Goal: Task Accomplishment & Management: Use online tool/utility

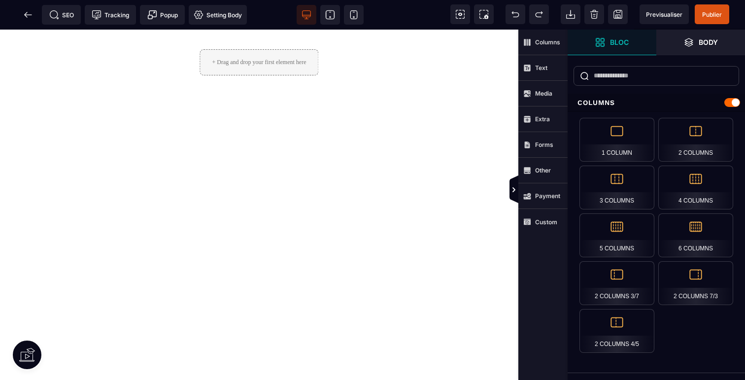
click at [594, 48] on span "Bloc" at bounding box center [611, 43] width 89 height 26
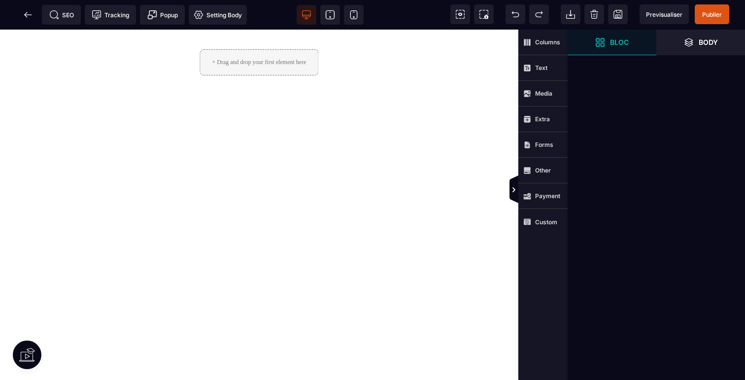
click at [594, 48] on span "Bloc" at bounding box center [611, 43] width 89 height 26
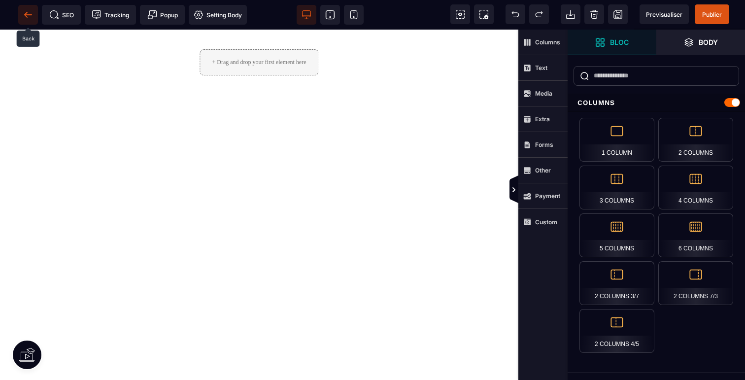
click at [33, 20] on span at bounding box center [28, 15] width 20 height 20
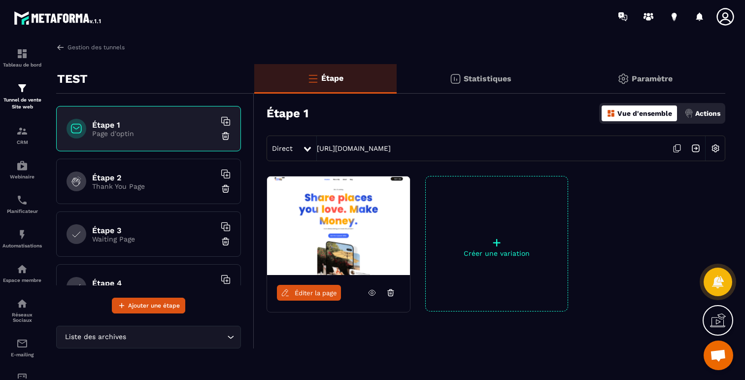
click at [393, 292] on icon at bounding box center [390, 294] width 5 height 4
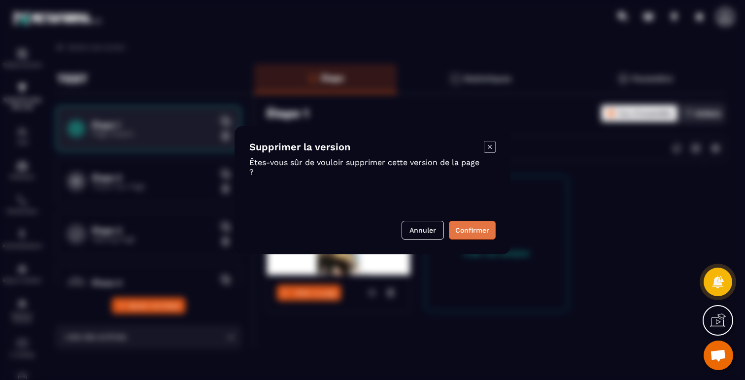
click at [478, 223] on button "Confirmer" at bounding box center [472, 230] width 47 height 19
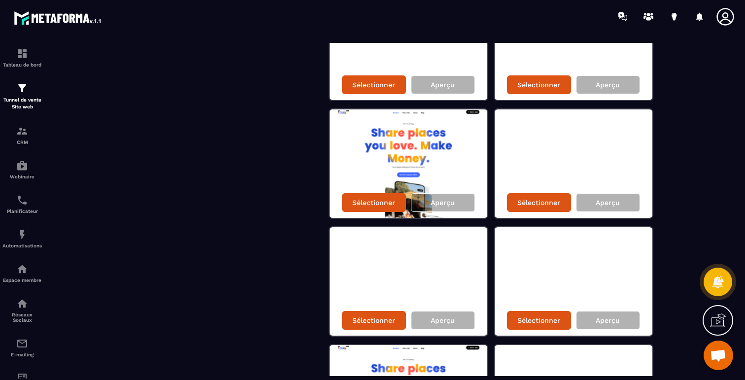
scroll to position [453, 0]
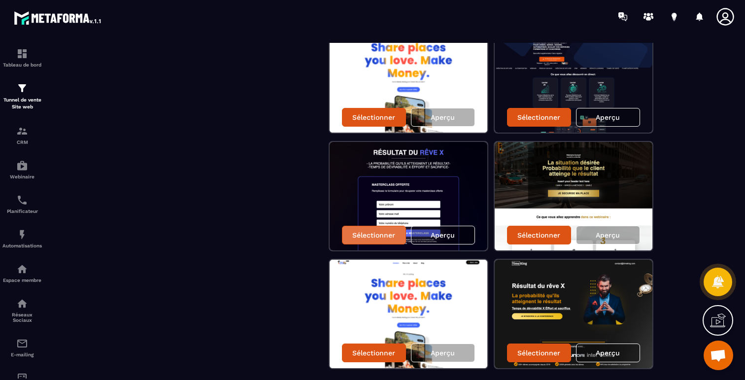
click at [370, 237] on p "Sélectionner" at bounding box center [373, 235] width 43 height 8
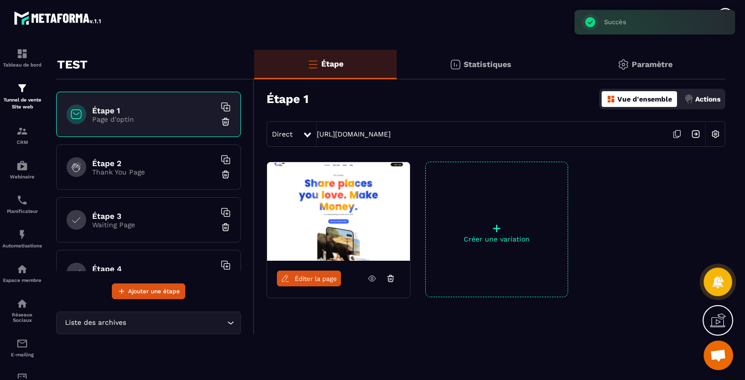
click at [313, 275] on span "Éditer la page" at bounding box center [316, 278] width 42 height 7
